Goal: Check status: Check status

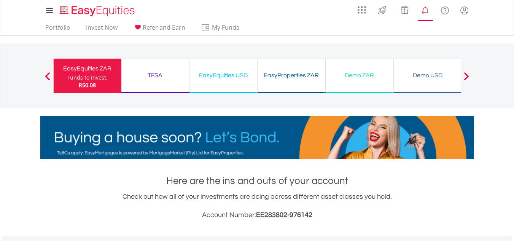
click at [428, 10] on lord-icon "Notifications" at bounding box center [426, 11] width 10 height 10
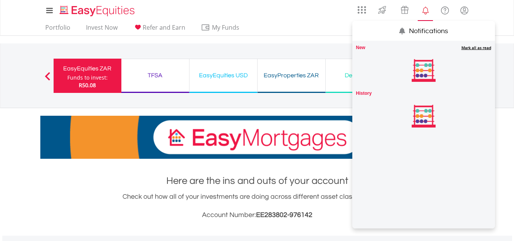
scroll to position [73, 145]
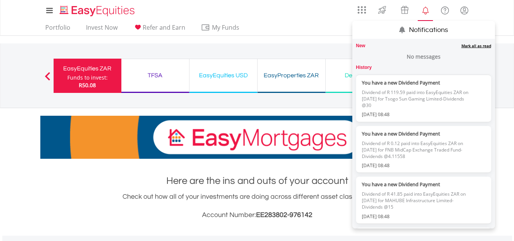
click at [428, 10] on lord-icon "Notifications" at bounding box center [426, 11] width 10 height 10
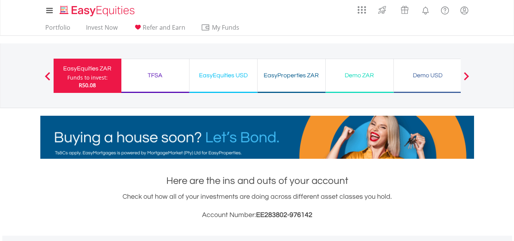
click at [151, 87] on div "TFSA Funds to invest: R50.08" at bounding box center [155, 76] width 68 height 34
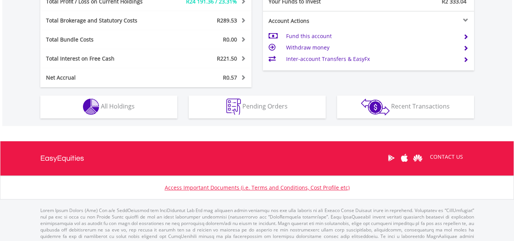
scroll to position [73, 145]
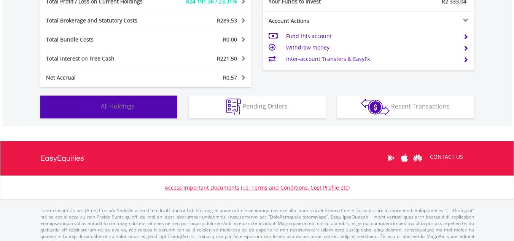
click at [136, 115] on button "Holdings All Holdings" at bounding box center [108, 106] width 137 height 23
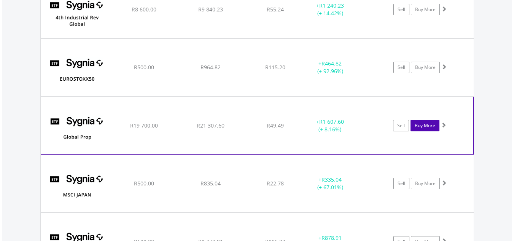
scroll to position [868, 0]
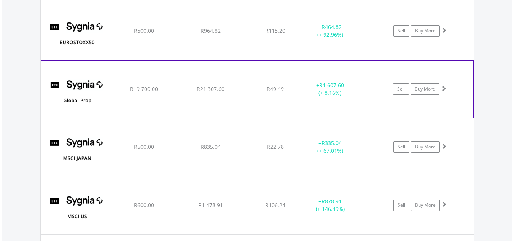
click at [443, 87] on span at bounding box center [443, 88] width 5 height 5
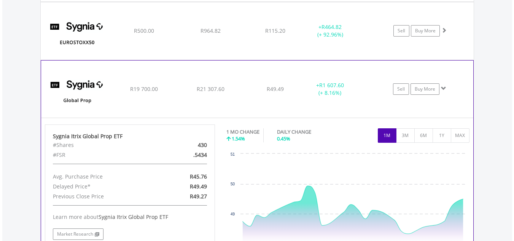
click at [446, 87] on span at bounding box center [443, 88] width 5 height 5
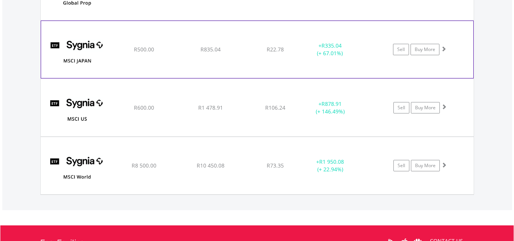
scroll to position [982, 0]
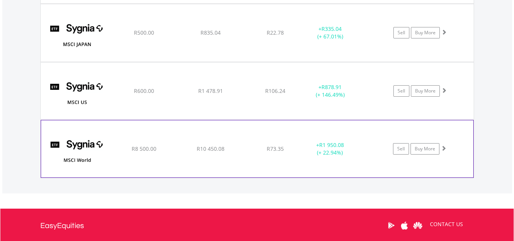
click at [445, 149] on span at bounding box center [443, 147] width 5 height 5
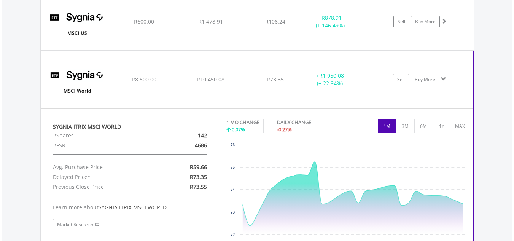
scroll to position [1058, 0]
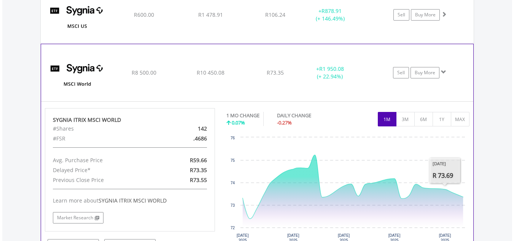
click at [441, 70] on span at bounding box center [443, 71] width 5 height 5
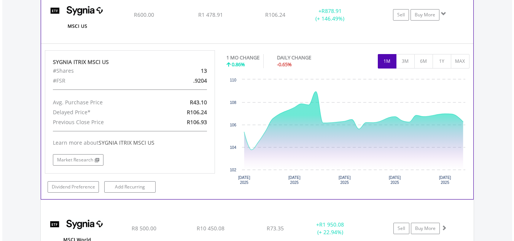
click at [444, 14] on span at bounding box center [443, 13] width 5 height 5
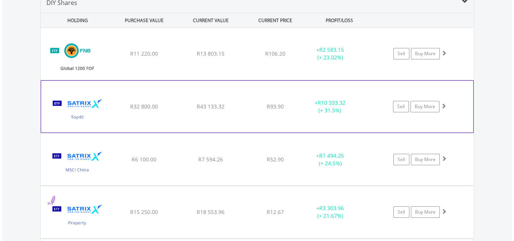
scroll to position [564, 0]
